Goal: Find specific page/section: Find specific page/section

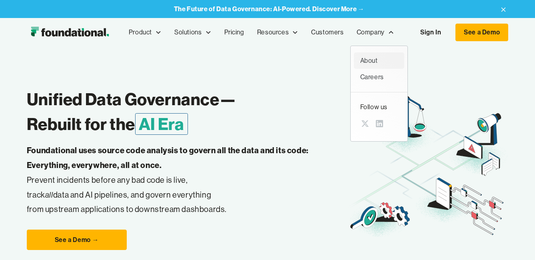
click at [365, 58] on div "About" at bounding box center [379, 61] width 38 height 10
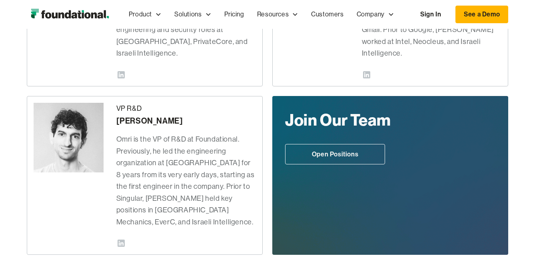
scroll to position [298, 0]
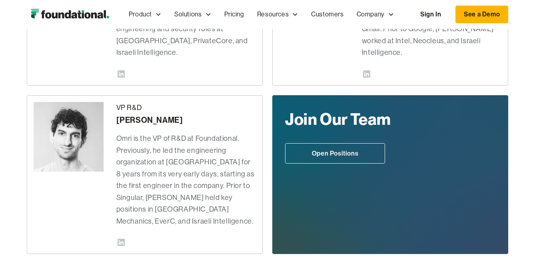
click at [265, 70] on div "CEO Alon Nafta Alon is the CEO of Foundational. Previously, he led the product …" at bounding box center [268, 96] width 482 height 316
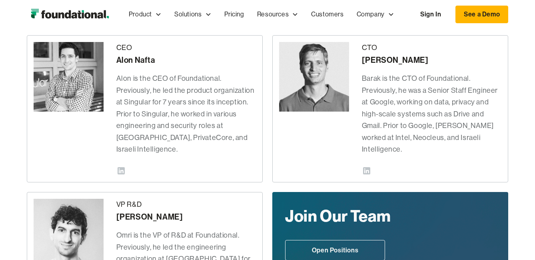
scroll to position [92, 0]
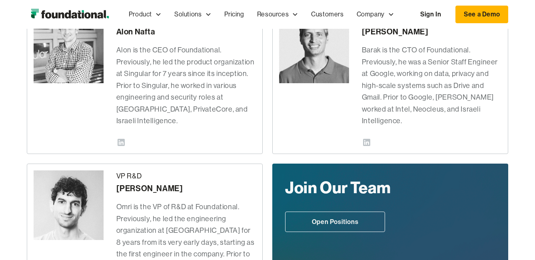
scroll to position [170, 0]
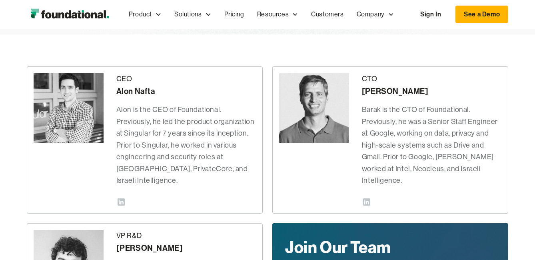
click at [265, 48] on div "CEO Alon Nafta Alon is the CEO of Foundational. Previously, he led the product …" at bounding box center [268, 224] width 482 height 380
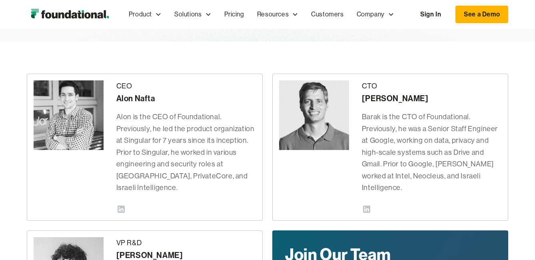
scroll to position [162, 0]
